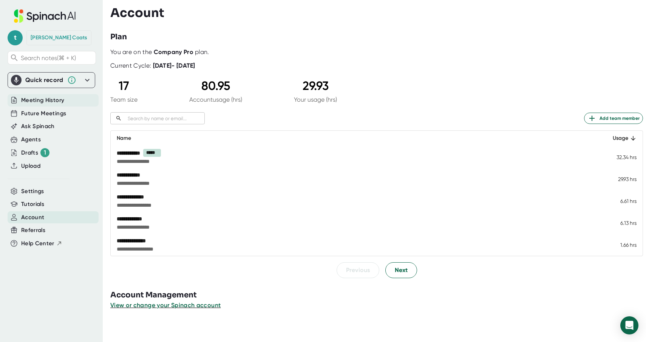
click at [35, 98] on span "Meeting History" at bounding box center [42, 100] width 43 height 9
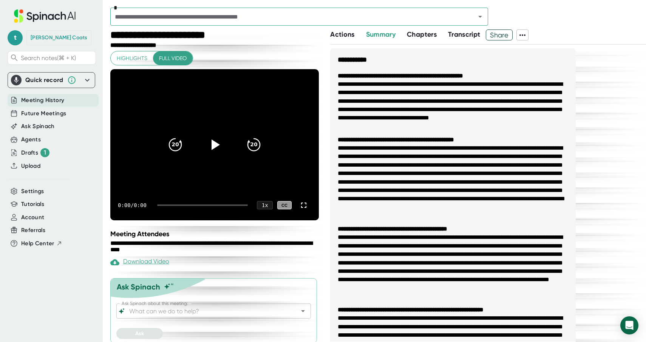
click at [178, 20] on input "text" at bounding box center [288, 16] width 351 height 11
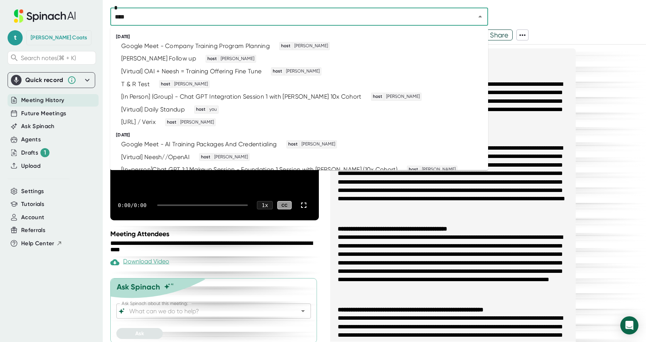
type input "*****"
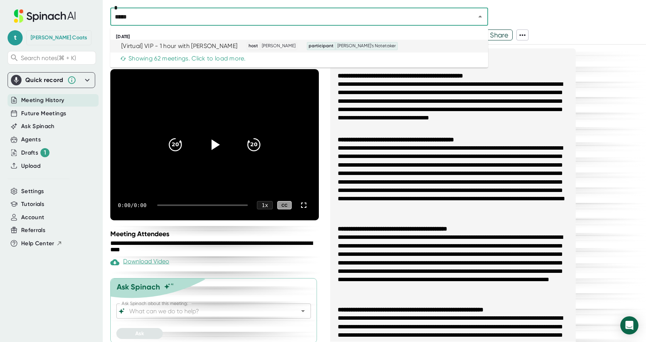
click at [225, 44] on div "[Virtual] VIP - 1 hour with [PERSON_NAME]" at bounding box center [179, 46] width 116 height 8
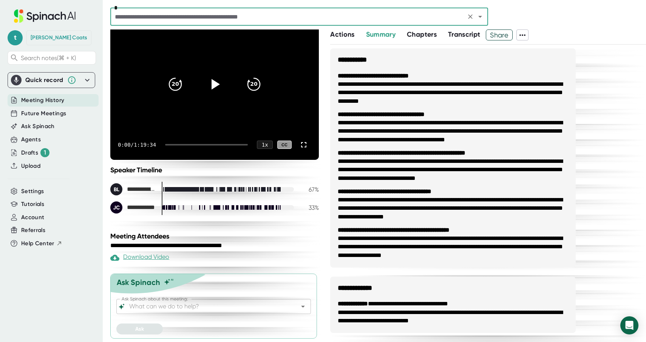
click at [151, 17] on input "text" at bounding box center [288, 16] width 351 height 11
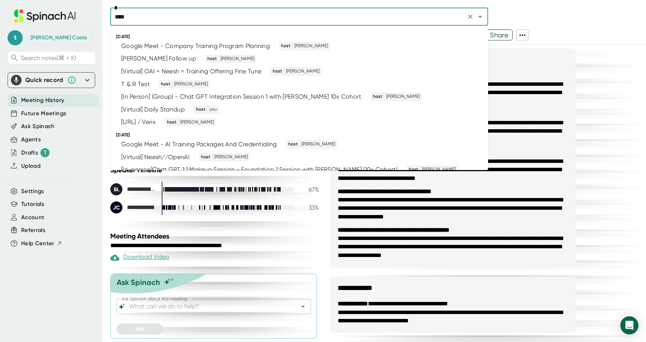
type input "*****"
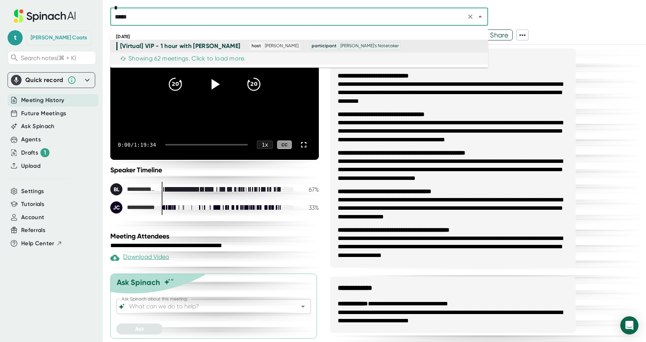
click at [166, 59] on div "Showing 62 meetings. Click to load more." at bounding box center [182, 59] width 125 height 8
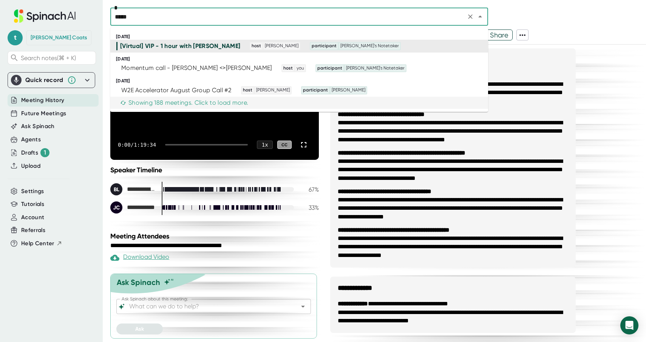
click at [167, 105] on div "Showing 188 meetings. Click to load more." at bounding box center [184, 103] width 128 height 8
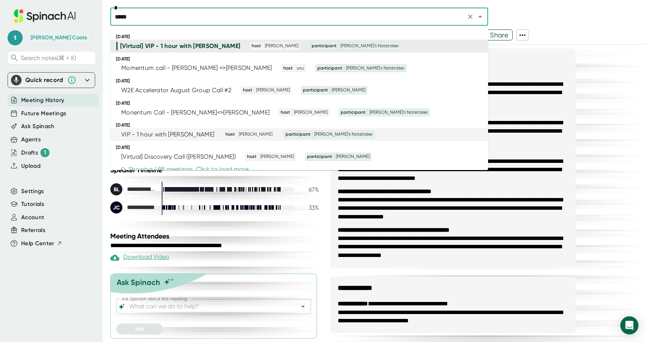
scroll to position [8, 0]
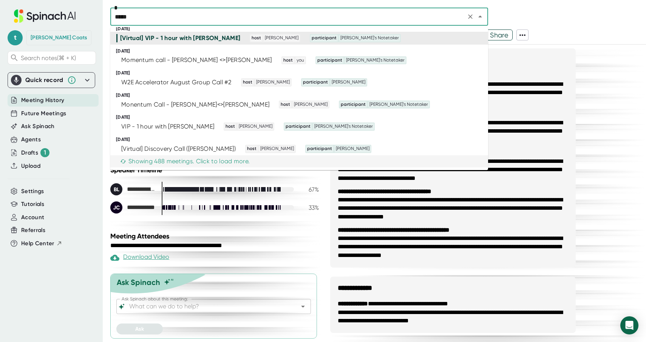
click at [171, 160] on div "Showing 488 meetings. Click to load more." at bounding box center [185, 162] width 130 height 8
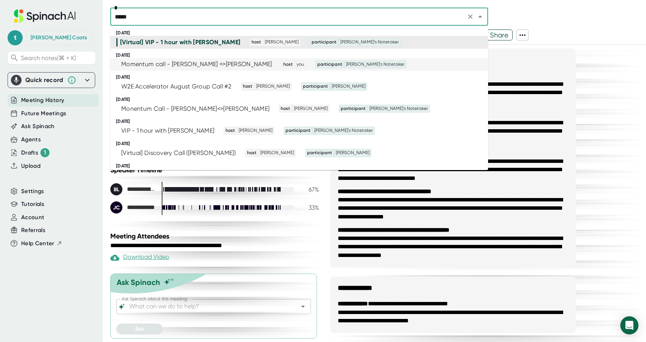
scroll to position [0, 0]
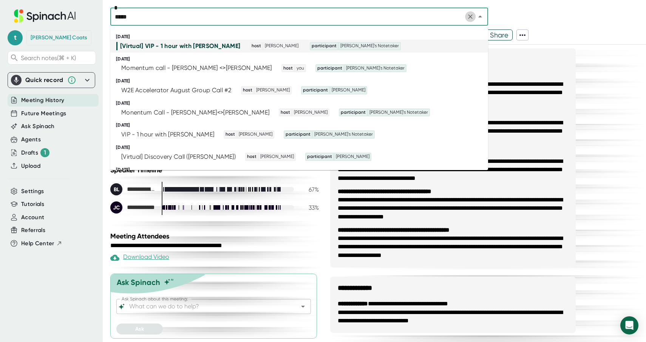
click at [471, 18] on icon "Clear" at bounding box center [471, 17] width 8 height 8
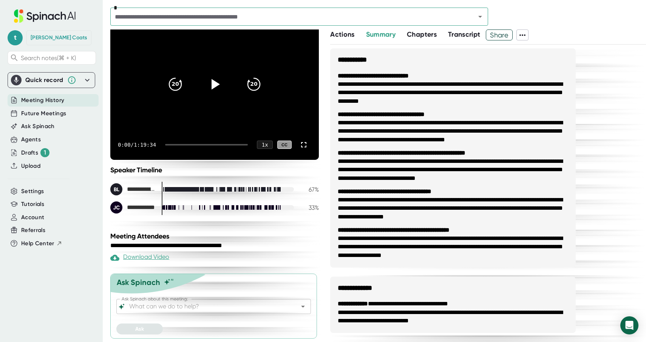
click at [536, 18] on div "*" at bounding box center [378, 19] width 536 height 22
